Goal: Information Seeking & Learning: Learn about a topic

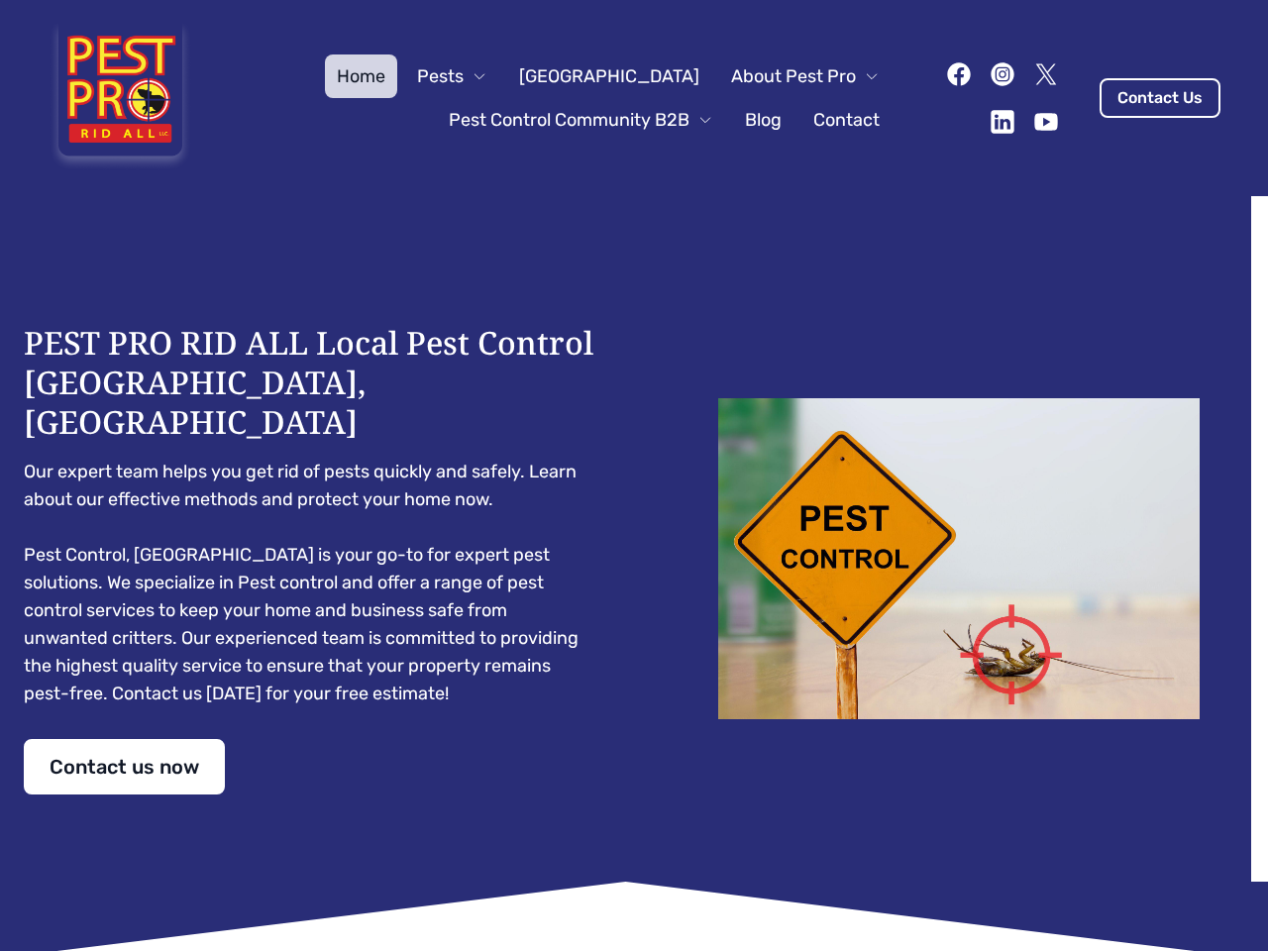
click at [634, 475] on div "PEST PRO RID ALL Local Pest Control [GEOGRAPHIC_DATA], [GEOGRAPHIC_DATA] Our ex…" at bounding box center [634, 558] width 1220 height 471
click at [463, 76] on span "Pests" at bounding box center [440, 76] width 47 height 28
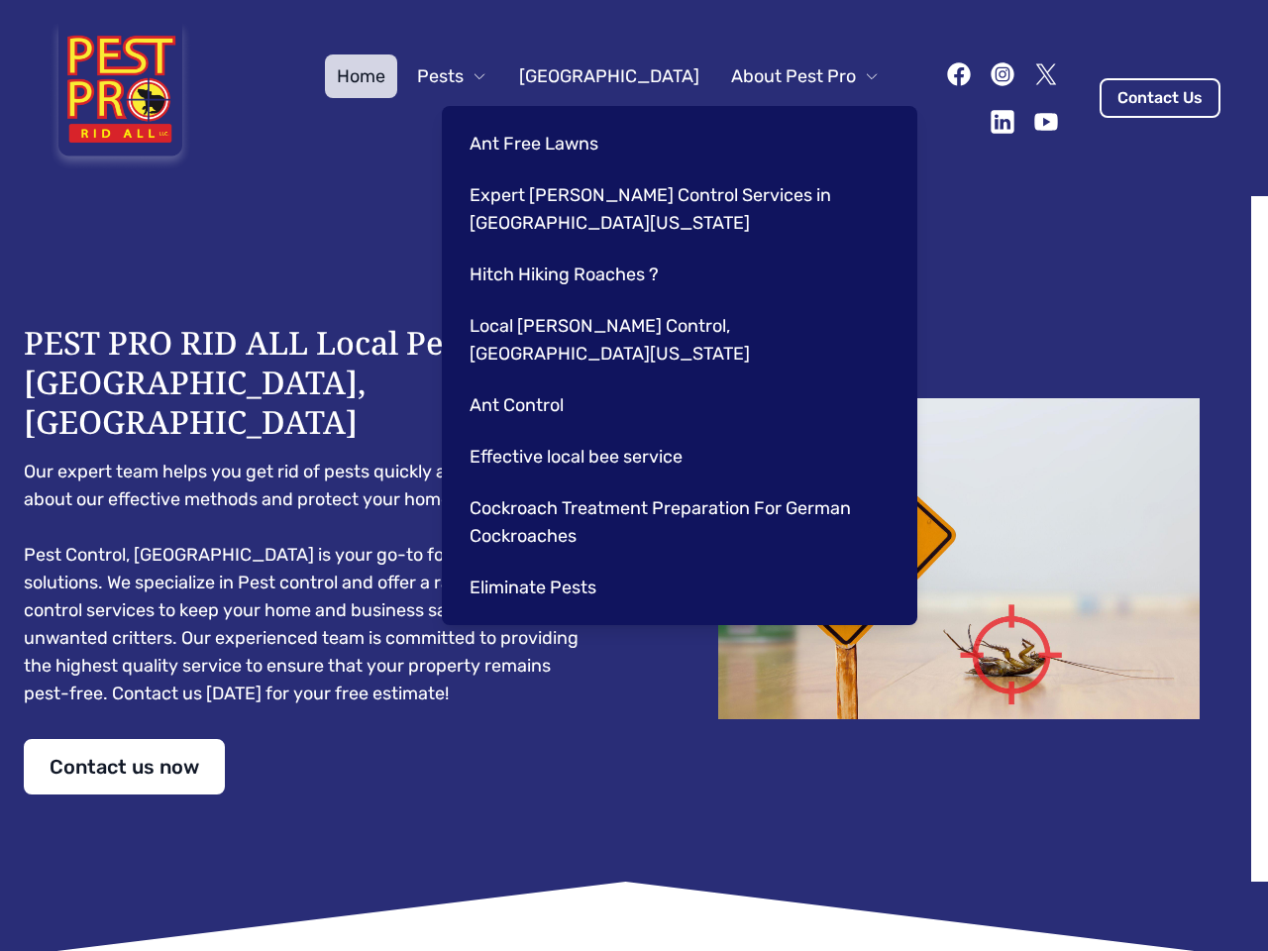
click at [784, 76] on span "About Pest Pro" at bounding box center [793, 76] width 125 height 28
click at [561, 120] on div "Ant Free Lawns Expert [PERSON_NAME] Control Services in [GEOGRAPHIC_DATA] [US_S…" at bounding box center [679, 365] width 475 height 519
